Goal: Information Seeking & Learning: Learn about a topic

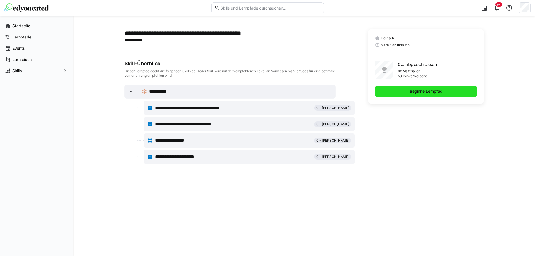
click at [432, 93] on span "Beginne Lernpfad" at bounding box center [426, 91] width 35 height 6
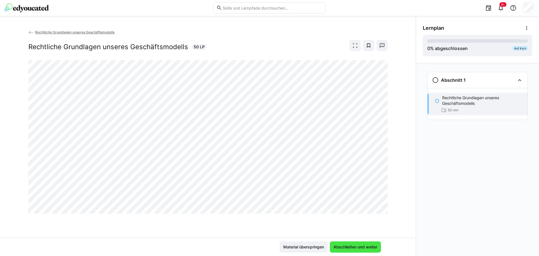
click at [364, 246] on span "Abschließen und weiter" at bounding box center [355, 247] width 45 height 6
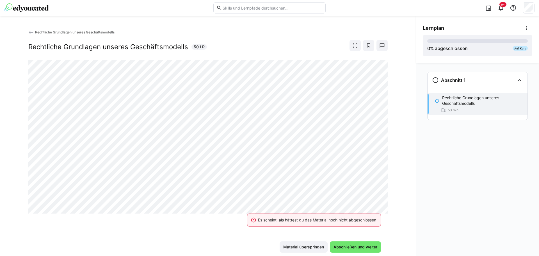
click at [457, 198] on div "Abschnitt 1 Rechtliche Grundlagen unseres Geschäftsmodells 50 min" at bounding box center [477, 159] width 123 height 193
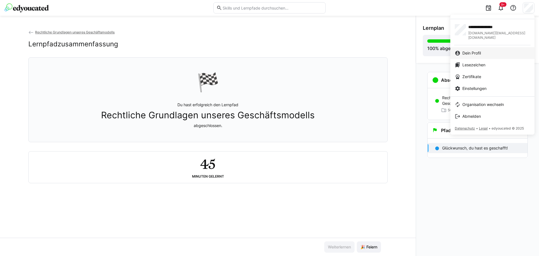
click at [483, 53] on link "Dein Profil" at bounding box center [492, 53] width 84 height 12
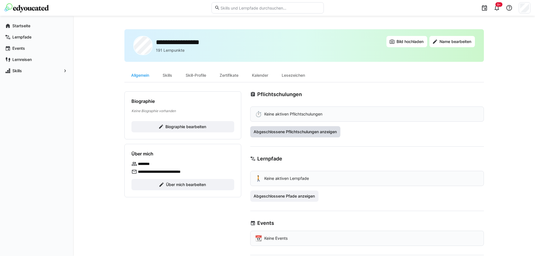
click at [293, 129] on span "Abgeschlossene Pflichtschulungen anzeigen" at bounding box center [295, 132] width 85 height 6
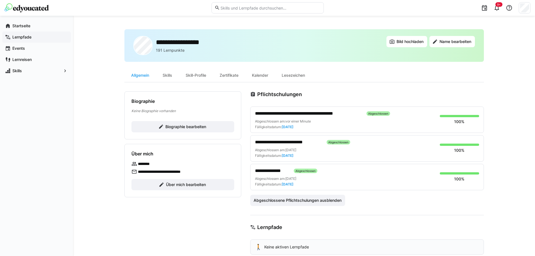
click at [35, 34] on span "Lernpfade" at bounding box center [40, 37] width 56 height 6
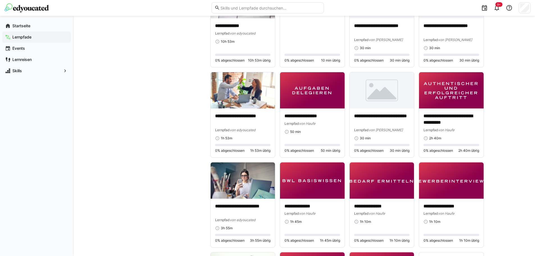
scroll to position [505, 0]
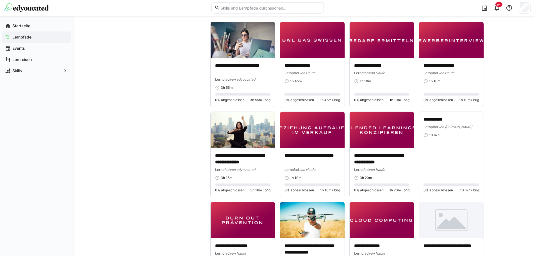
click at [17, 8] on img at bounding box center [26, 7] width 44 height 9
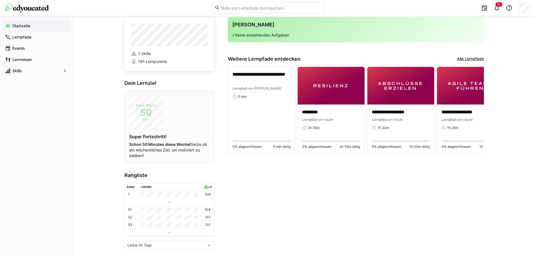
scroll to position [21, 0]
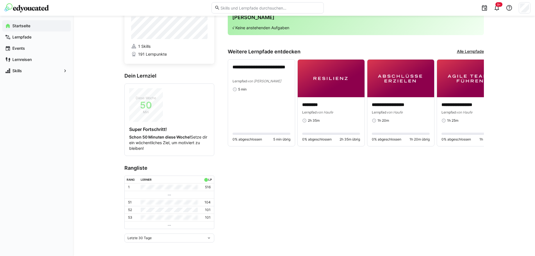
click at [103, 108] on div "**********" at bounding box center [304, 125] width 462 height 261
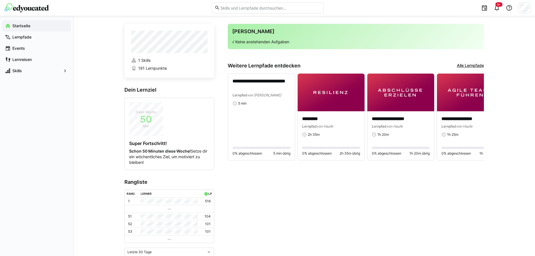
scroll to position [0, 0]
